Goal: Find specific page/section: Find specific page/section

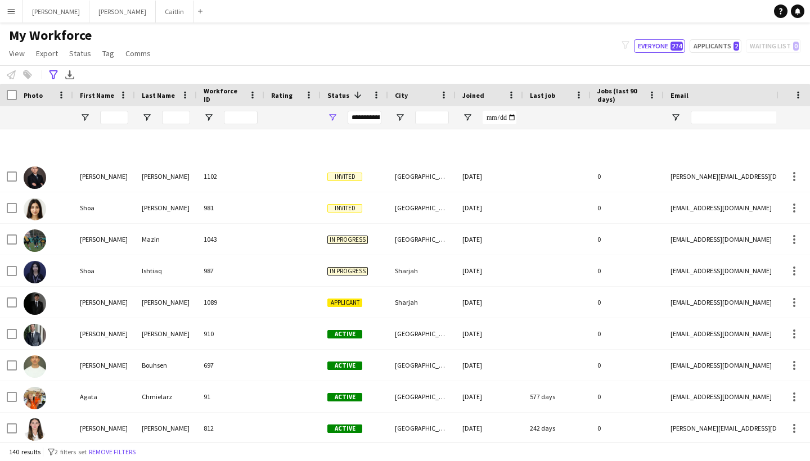
scroll to position [0, 1]
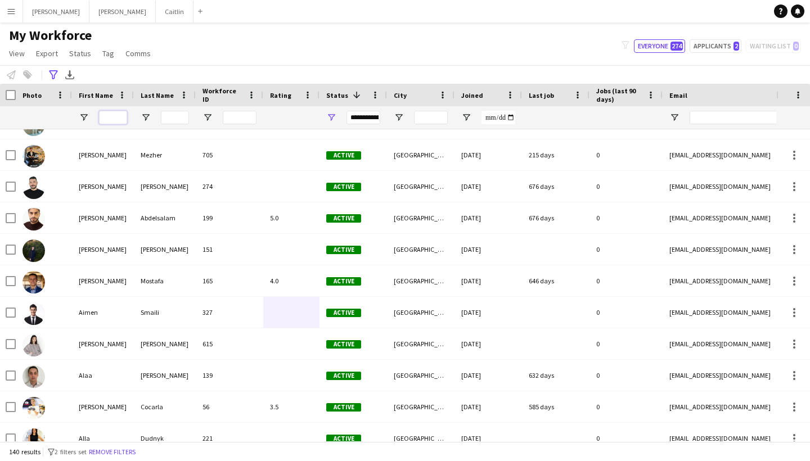
click at [120, 112] on input "First Name Filter Input" at bounding box center [113, 117] width 28 height 13
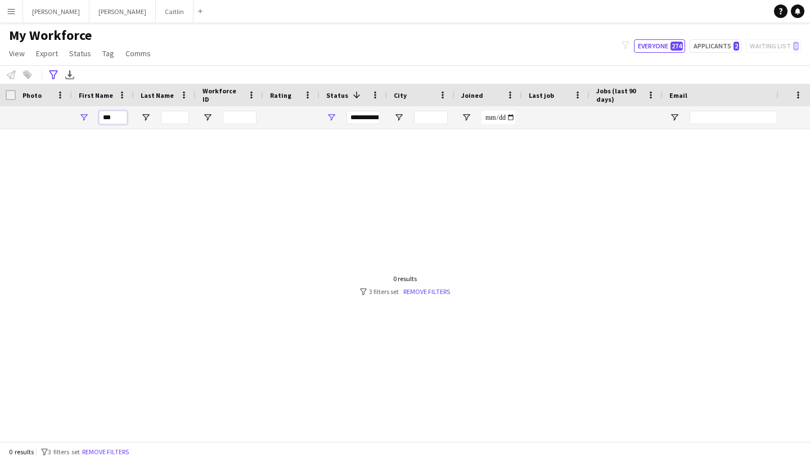
scroll to position [0, 0]
type input "***"
drag, startPoint x: 118, startPoint y: 137, endPoint x: 425, endPoint y: 287, distance: 341.2
click at [425, 287] on link "Remove filters" at bounding box center [426, 291] width 47 height 8
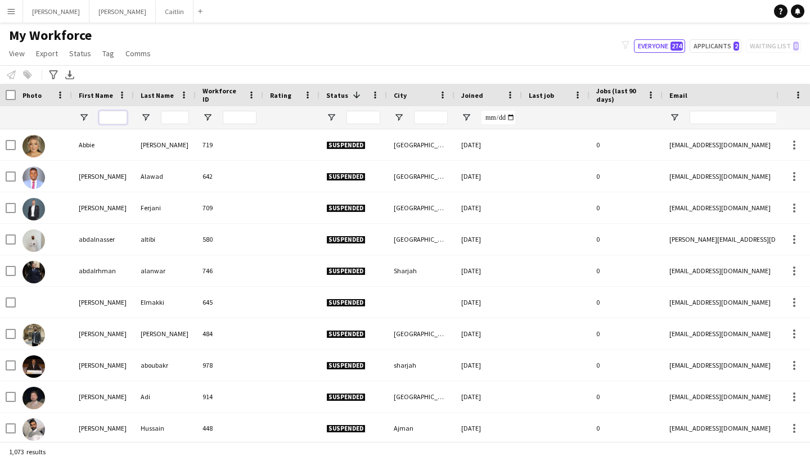
click at [118, 118] on input "First Name Filter Input" at bounding box center [113, 117] width 28 height 13
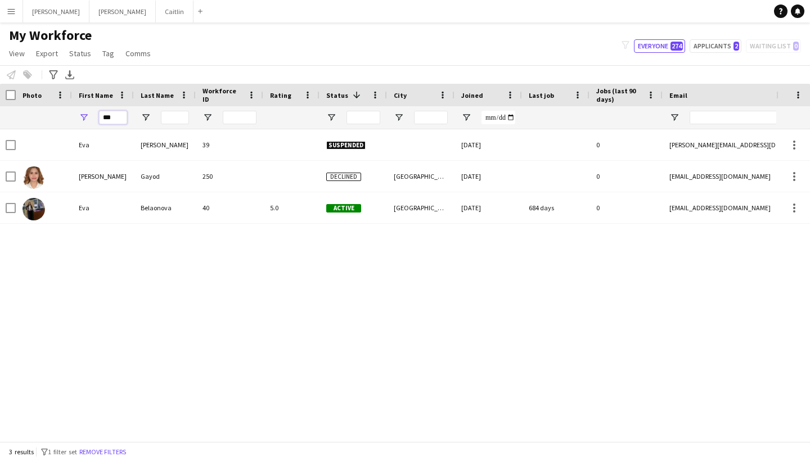
type input "***"
drag, startPoint x: 119, startPoint y: 136, endPoint x: 134, endPoint y: 208, distance: 74.2
click at [134, 208] on div "Belaonova" at bounding box center [165, 207] width 62 height 31
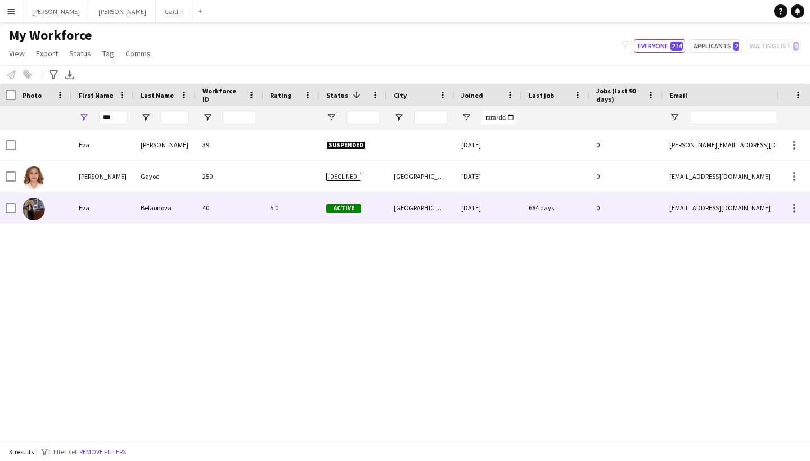
click at [448, 218] on div "[GEOGRAPHIC_DATA]" at bounding box center [420, 207] width 67 height 31
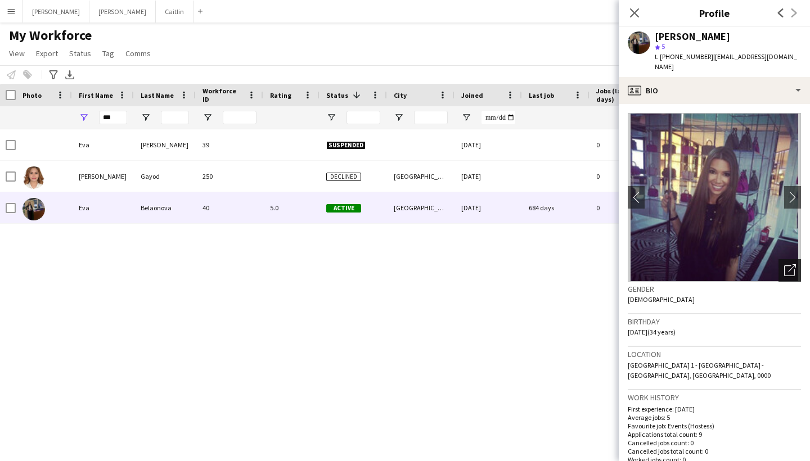
click at [793, 268] on div "Open photos pop-in" at bounding box center [789, 270] width 22 height 22
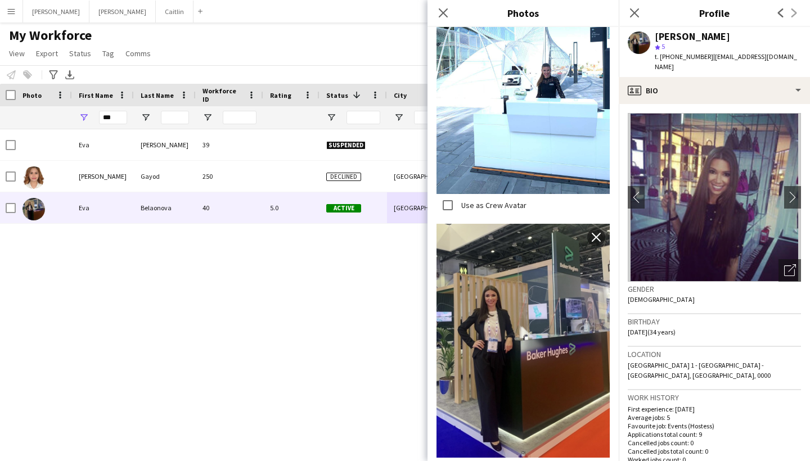
scroll to position [884, 0]
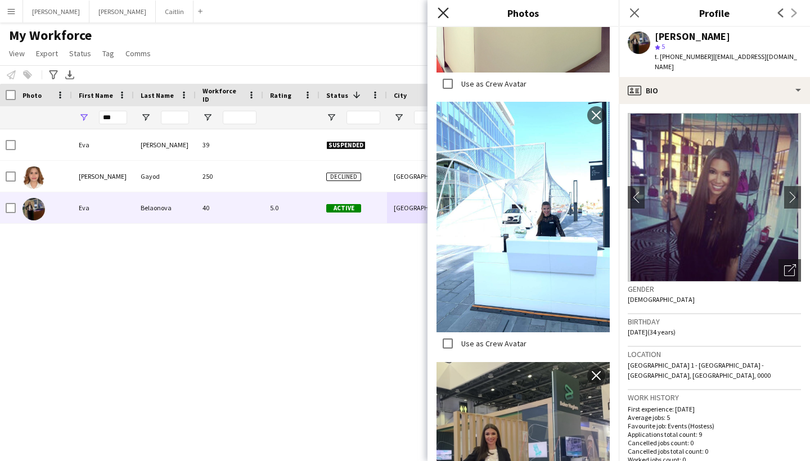
click at [447, 12] on icon "Close pop-in" at bounding box center [442, 12] width 11 height 11
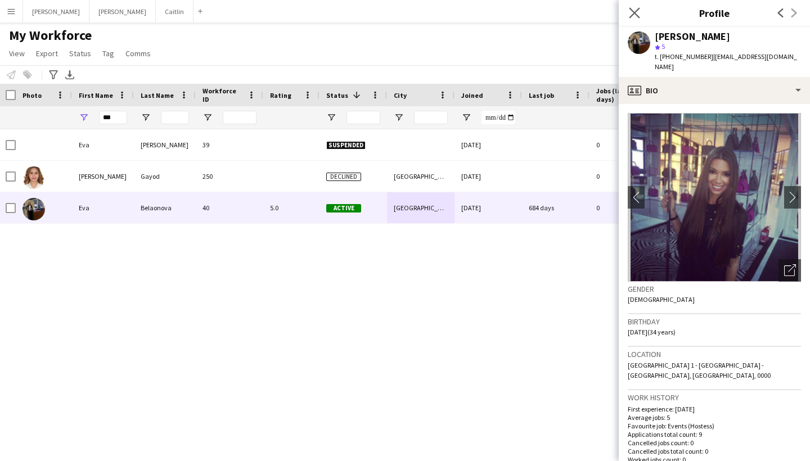
click at [635, 19] on app-icon "Close pop-in" at bounding box center [634, 13] width 16 height 16
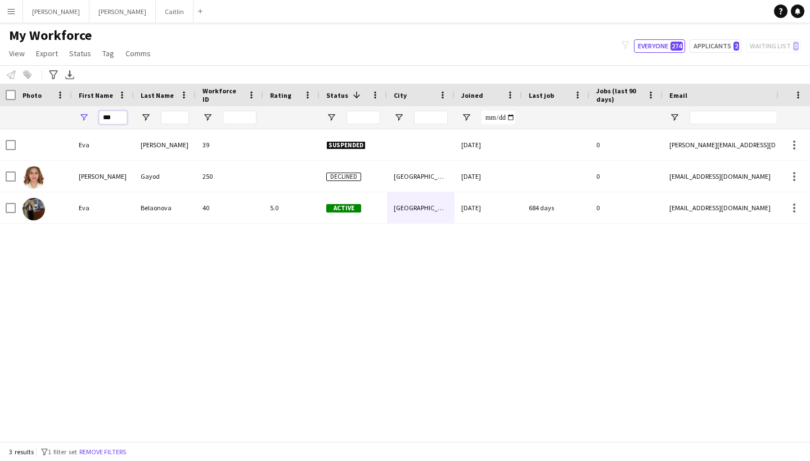
drag, startPoint x: 116, startPoint y: 114, endPoint x: 31, endPoint y: 109, distance: 85.1
click at [31, 110] on div "***" at bounding box center [608, 117] width 1219 height 22
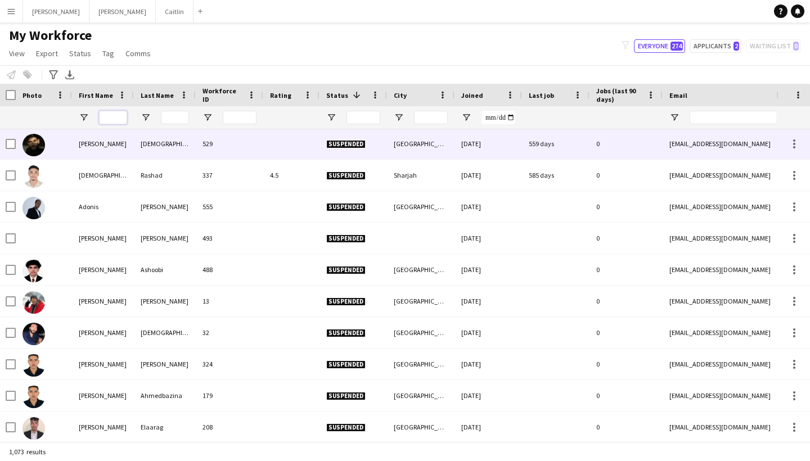
scroll to position [504, 0]
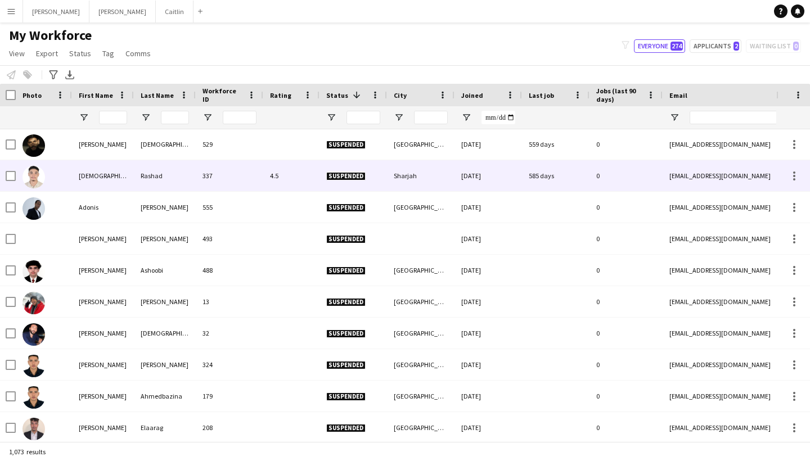
click at [61, 184] on div at bounding box center [44, 175] width 56 height 31
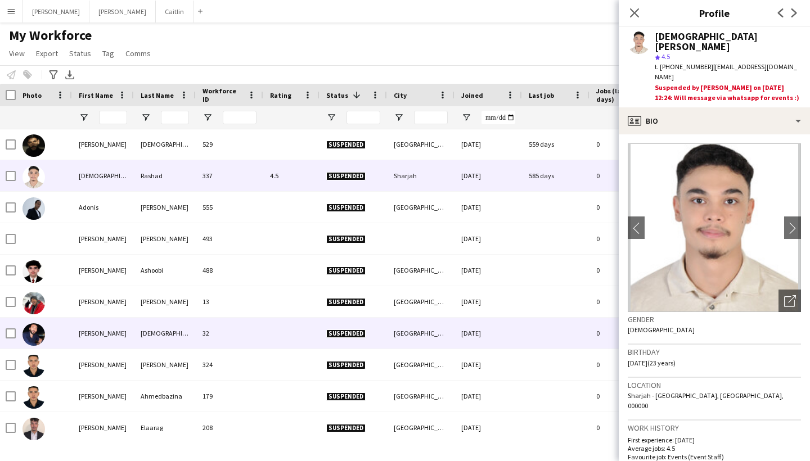
click at [93, 331] on div "[PERSON_NAME]" at bounding box center [103, 333] width 62 height 31
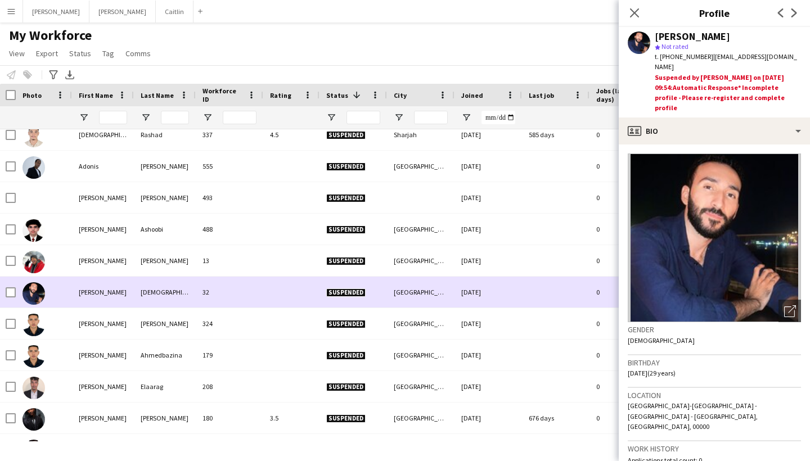
scroll to position [548, 0]
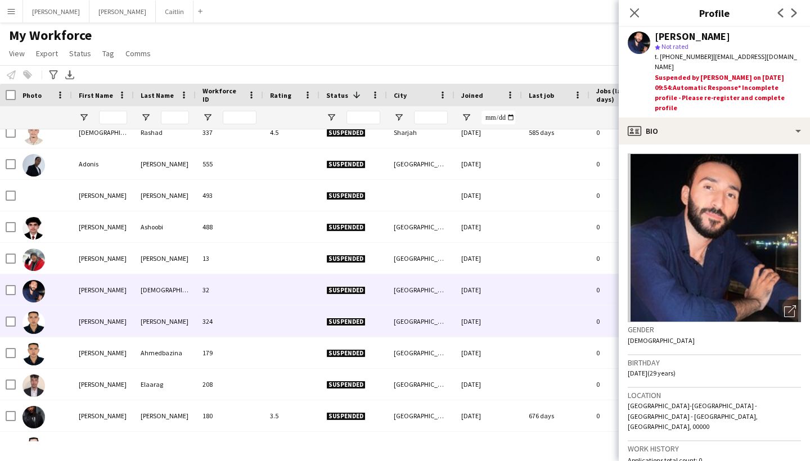
click at [93, 322] on div "[PERSON_NAME]" at bounding box center [103, 321] width 62 height 31
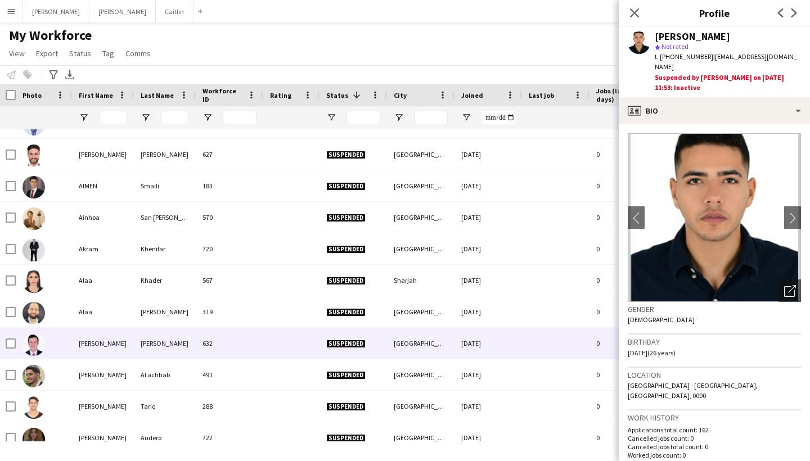
scroll to position [0, 0]
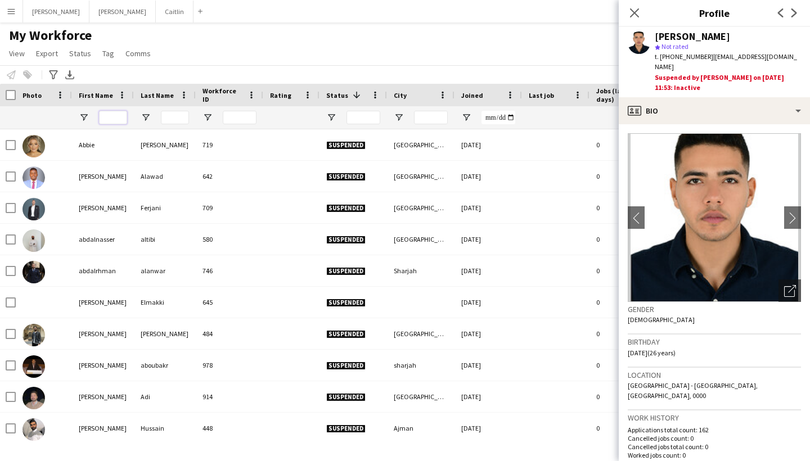
click at [121, 118] on input "First Name Filter Input" at bounding box center [113, 117] width 28 height 13
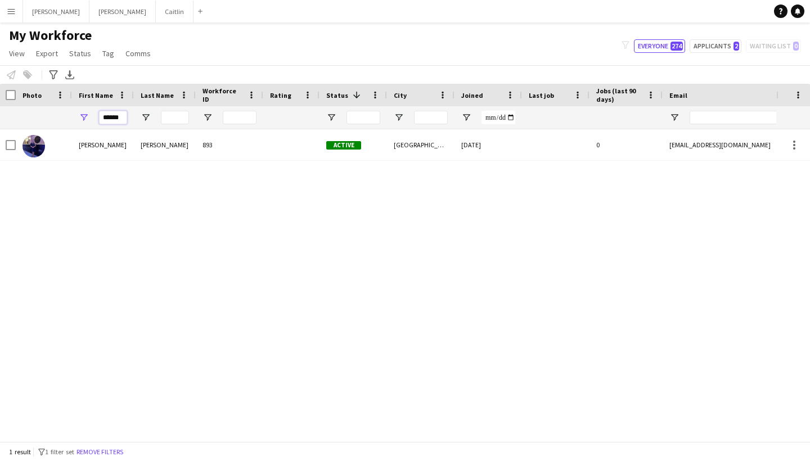
type input "******"
drag, startPoint x: 120, startPoint y: 137, endPoint x: 118, endPoint y: 148, distance: 11.5
click at [118, 148] on div "[PERSON_NAME]" at bounding box center [103, 144] width 62 height 31
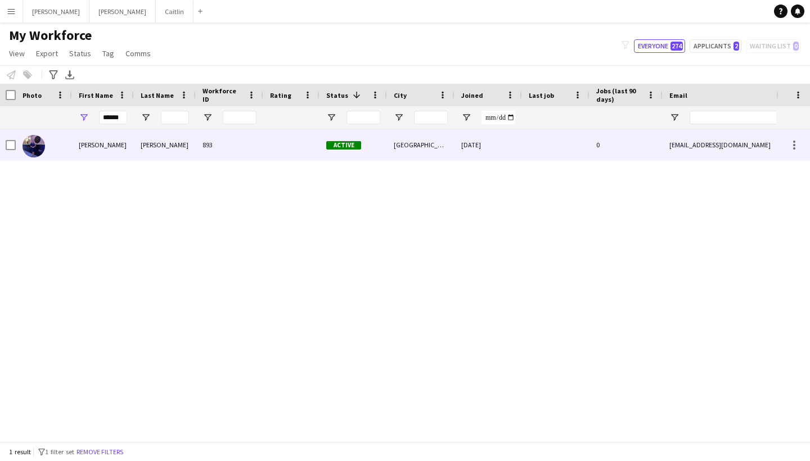
click at [613, 151] on div "0" at bounding box center [625, 144] width 73 height 31
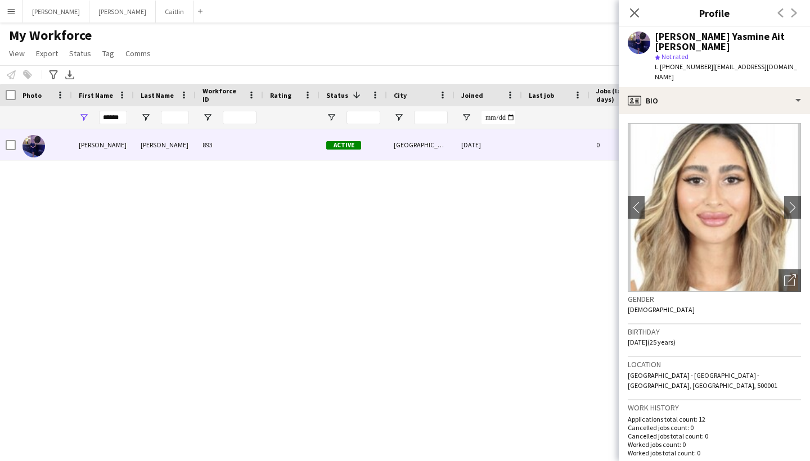
click at [795, 292] on div "Gender [DEMOGRAPHIC_DATA]" at bounding box center [713, 308] width 173 height 33
click at [793, 274] on icon "Open photos pop-in" at bounding box center [790, 280] width 12 height 12
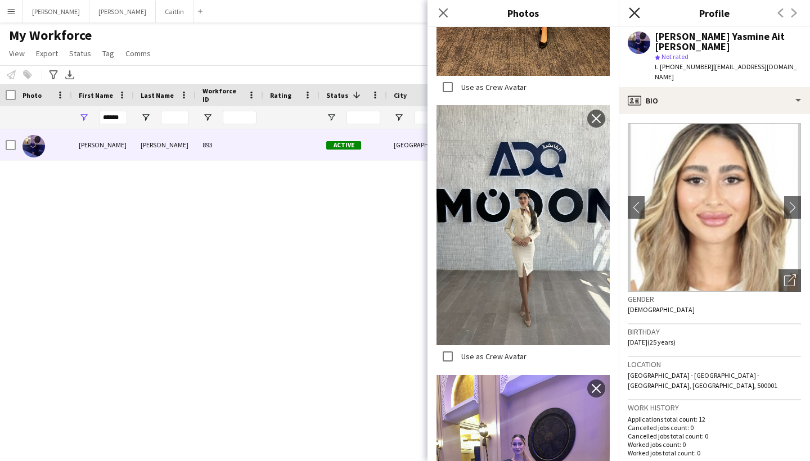
click at [630, 12] on icon "Close pop-in" at bounding box center [634, 12] width 11 height 11
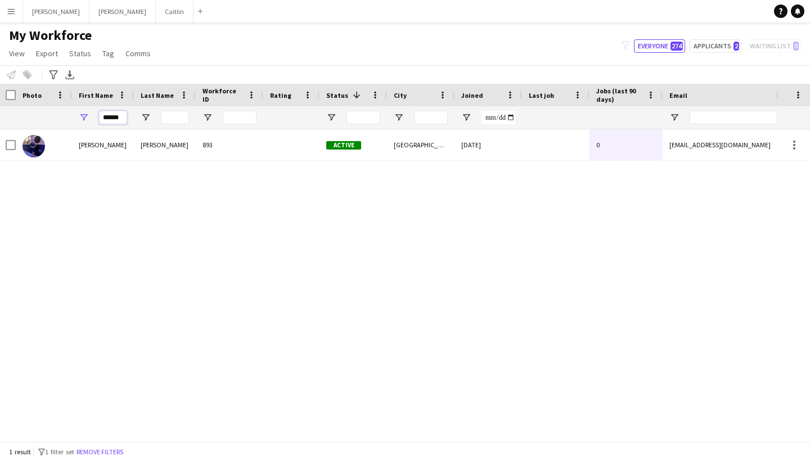
drag, startPoint x: 121, startPoint y: 120, endPoint x: 7, endPoint y: 106, distance: 114.4
click at [8, 107] on div "******" at bounding box center [608, 117] width 1219 height 22
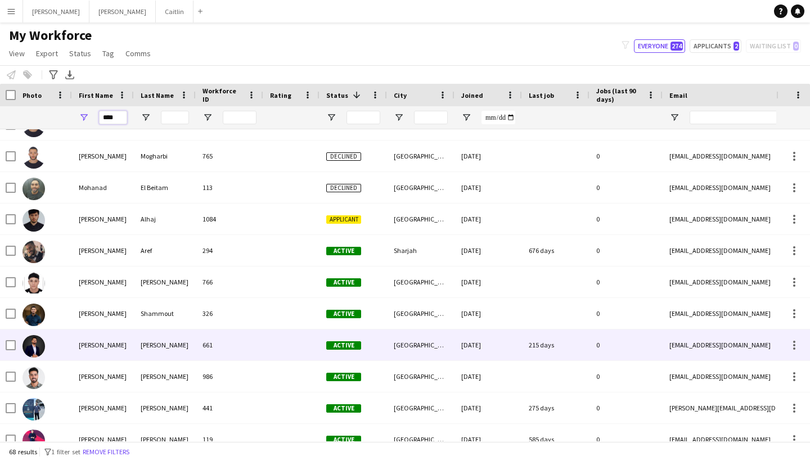
scroll to position [1820, 0]
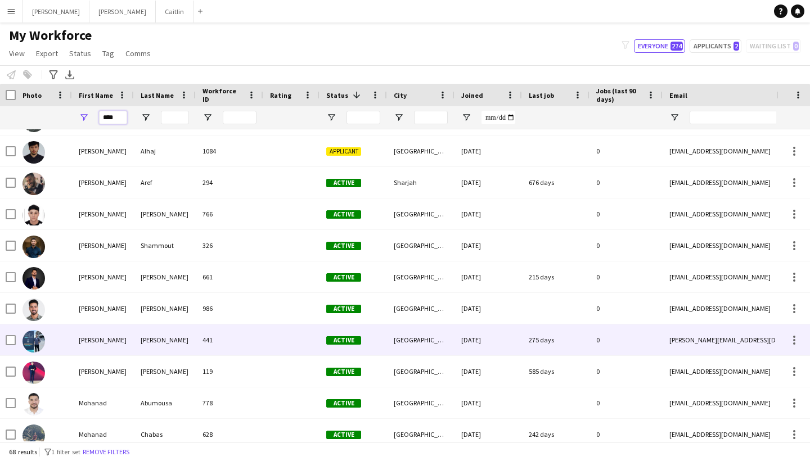
type input "****"
click at [158, 352] on div "[PERSON_NAME]" at bounding box center [165, 339] width 62 height 31
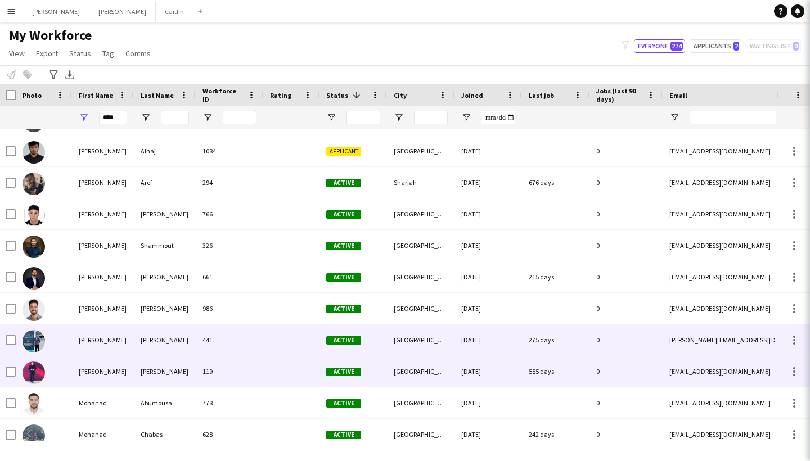
click at [158, 365] on div "[PERSON_NAME]" at bounding box center [165, 371] width 62 height 31
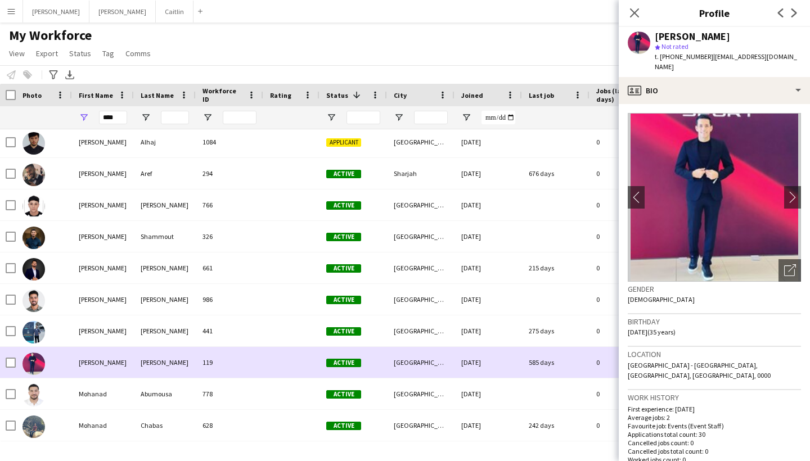
scroll to position [1829, 0]
click at [158, 389] on div "Abumousa" at bounding box center [165, 393] width 62 height 31
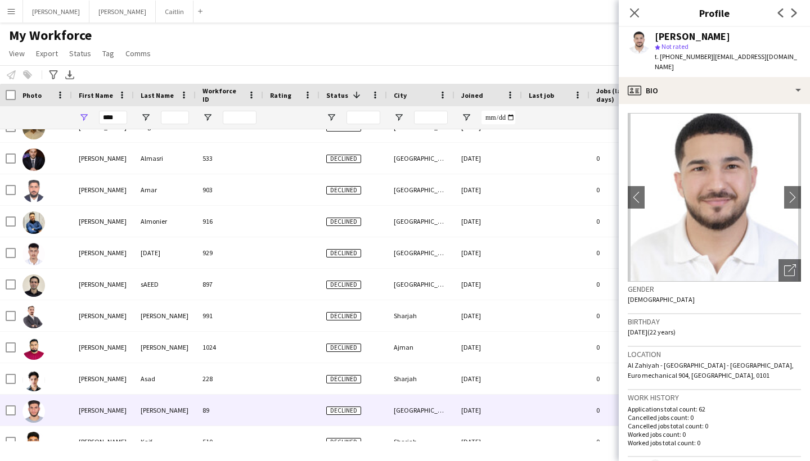
scroll to position [1170, 0]
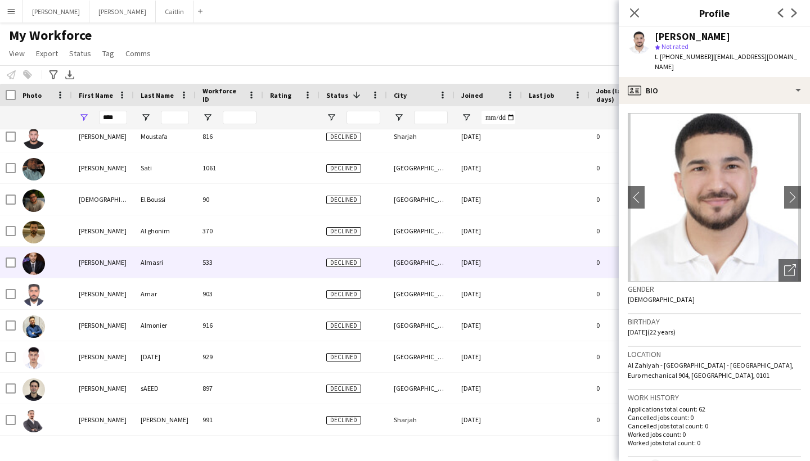
click at [146, 260] on div "Almasri" at bounding box center [165, 262] width 62 height 31
